Goal: Task Accomplishment & Management: Manage account settings

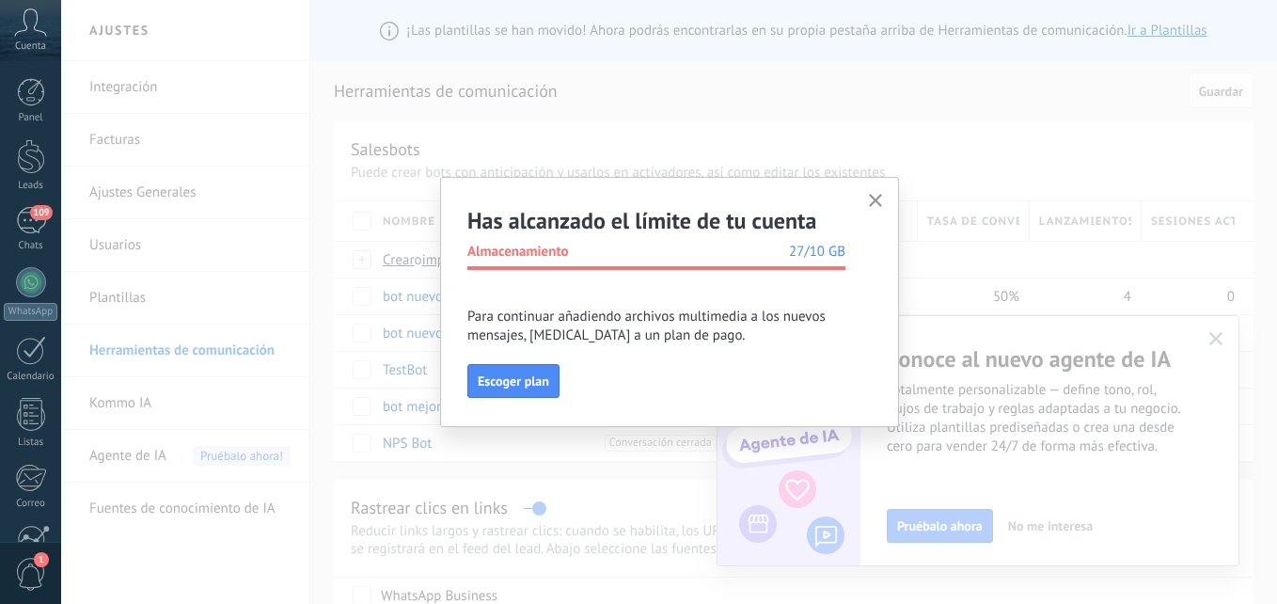
click at [876, 208] on span "button" at bounding box center [876, 202] width 14 height 16
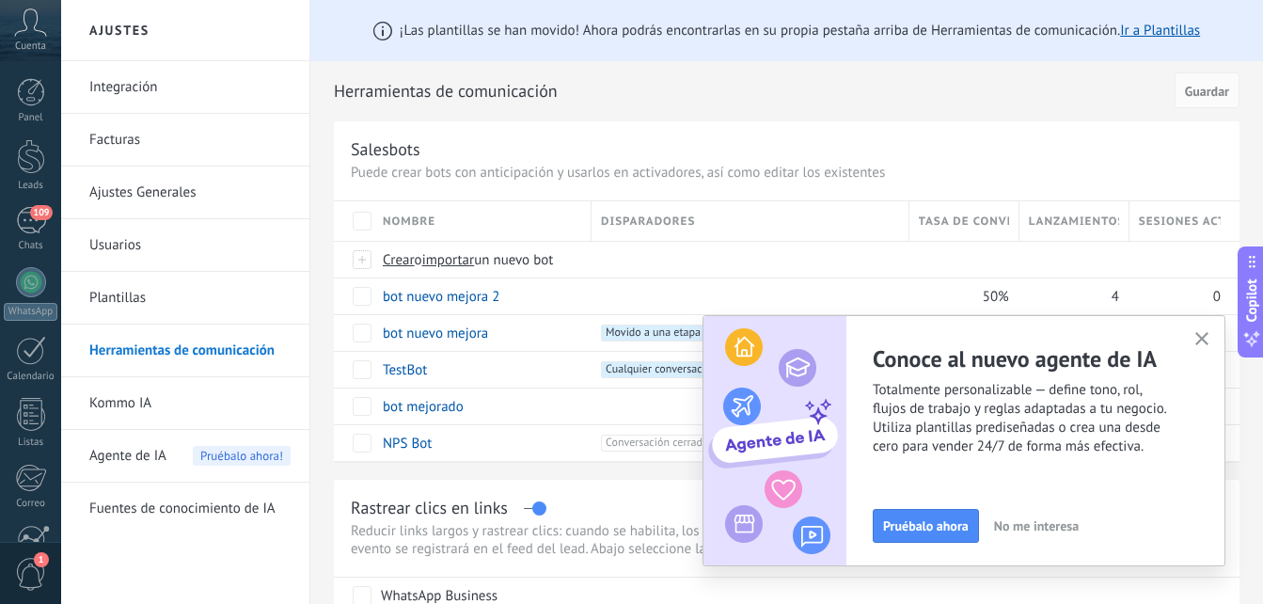
click at [1203, 339] on icon "button" at bounding box center [1202, 339] width 14 height 14
